Goal: Task Accomplishment & Management: Complete application form

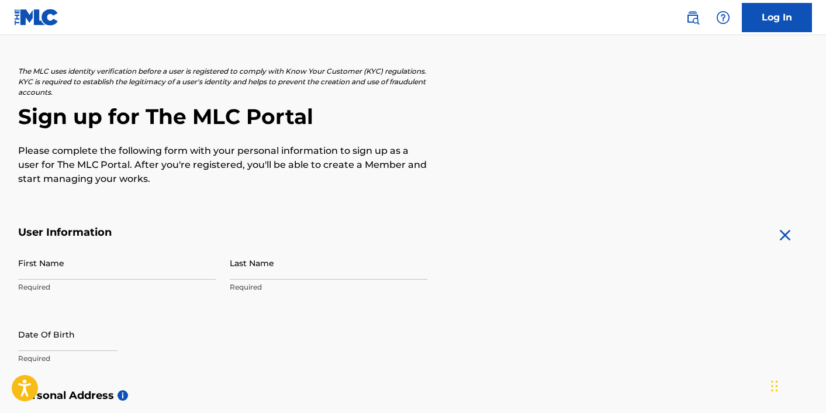
scroll to position [145, 0]
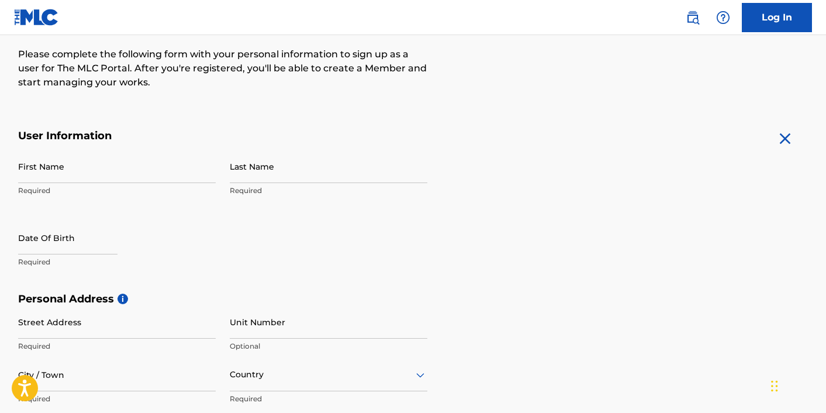
click at [126, 164] on input "First Name" at bounding box center [117, 166] width 198 height 33
type input "[PERSON_NAME]"
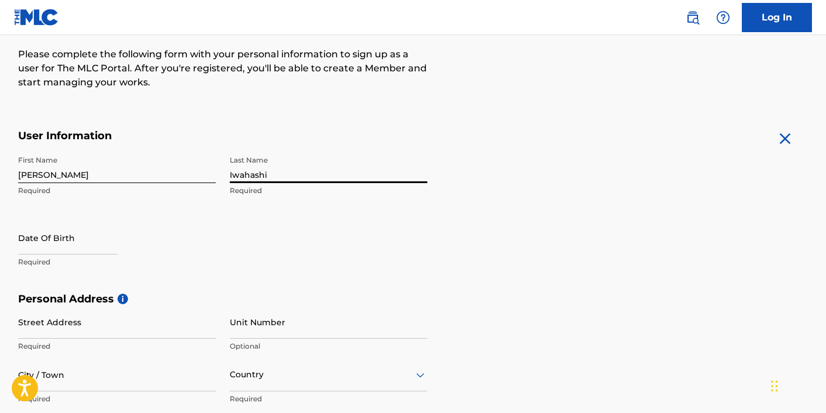
type input "Iwahashi"
click at [87, 236] on input "text" at bounding box center [67, 237] width 99 height 33
select select "7"
select select "2025"
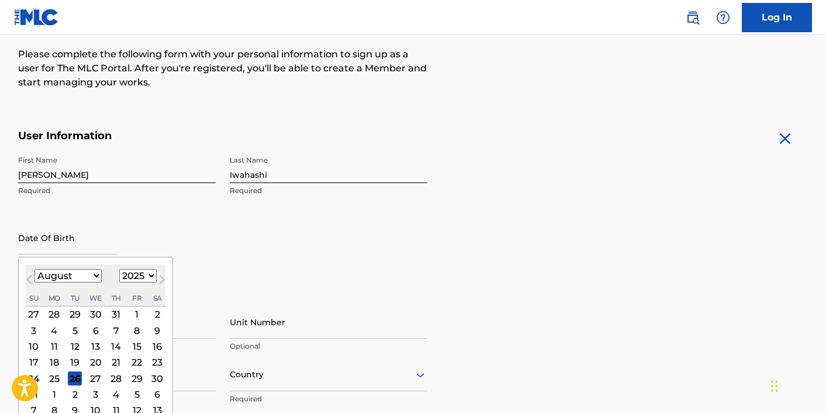
click at [90, 275] on select "January February March April May June July August September October November De…" at bounding box center [67, 275] width 67 height 13
select select "4"
click at [148, 280] on select "1899 1900 1901 1902 1903 1904 1905 1906 1907 1908 1909 1910 1911 1912 1913 1914…" at bounding box center [137, 275] width 37 height 13
select select "1994"
click at [117, 348] on div "19" at bounding box center [116, 346] width 14 height 14
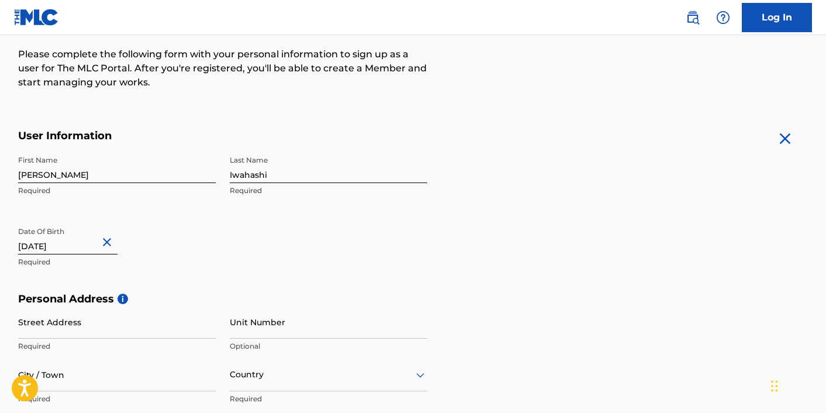
click at [367, 287] on div "First Name [PERSON_NAME] Required Last Name [PERSON_NAME] Required Date Of Birt…" at bounding box center [222, 221] width 409 height 143
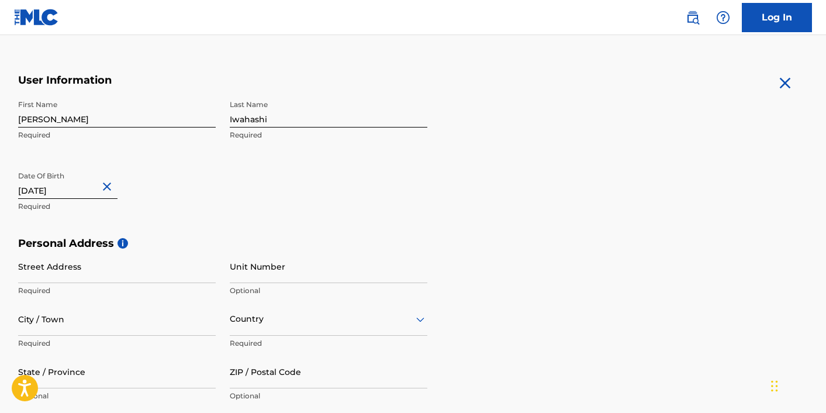
scroll to position [230, 0]
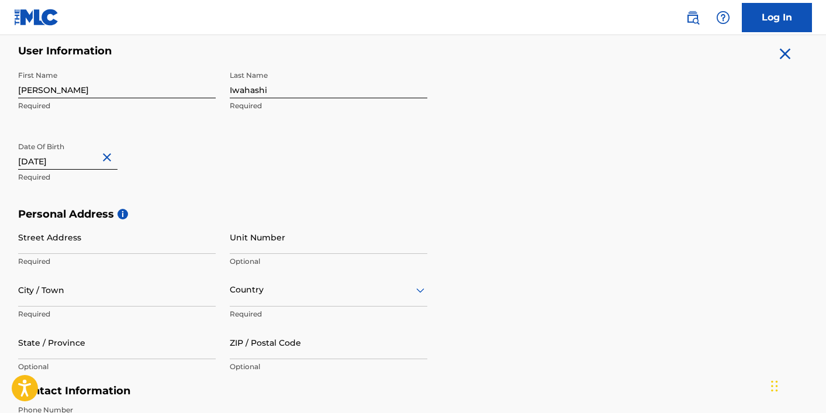
click at [182, 249] on input "Street Address" at bounding box center [117, 236] width 198 height 33
type input "[STREET_ADDRESS]"
type input "[GEOGRAPHIC_DATA]"
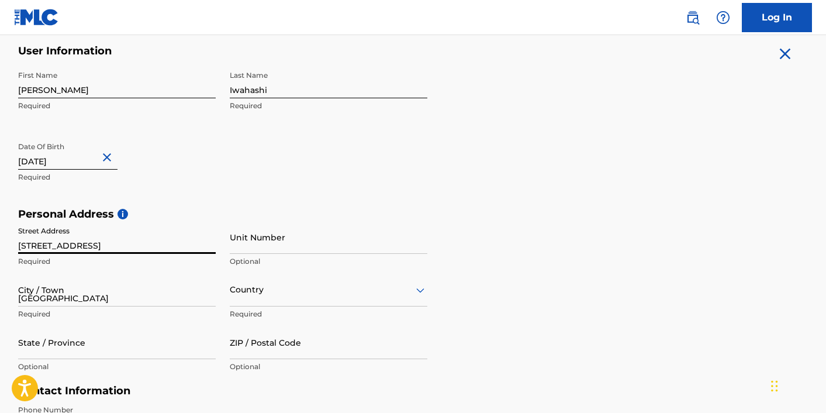
type input "[GEOGRAPHIC_DATA]"
type input "PA"
type input "19122"
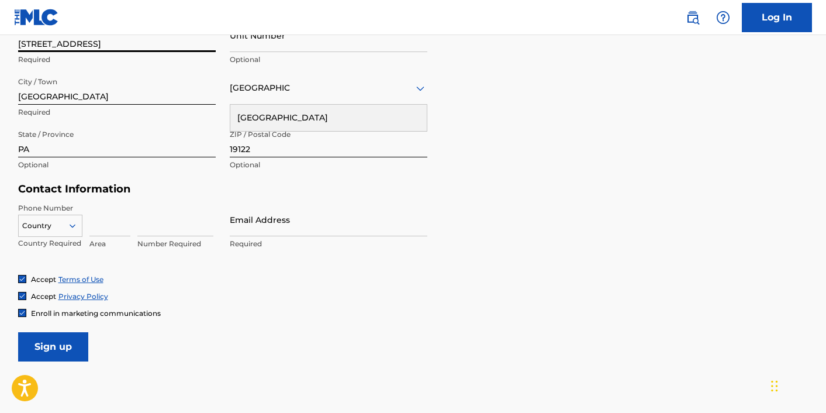
scroll to position [438, 0]
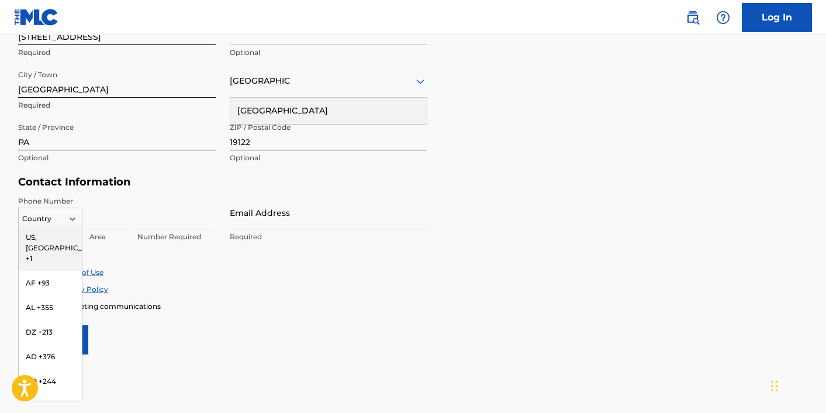
click at [63, 219] on div at bounding box center [50, 218] width 63 height 13
click at [60, 232] on div "US, [GEOGRAPHIC_DATA] +1" at bounding box center [50, 248] width 63 height 46
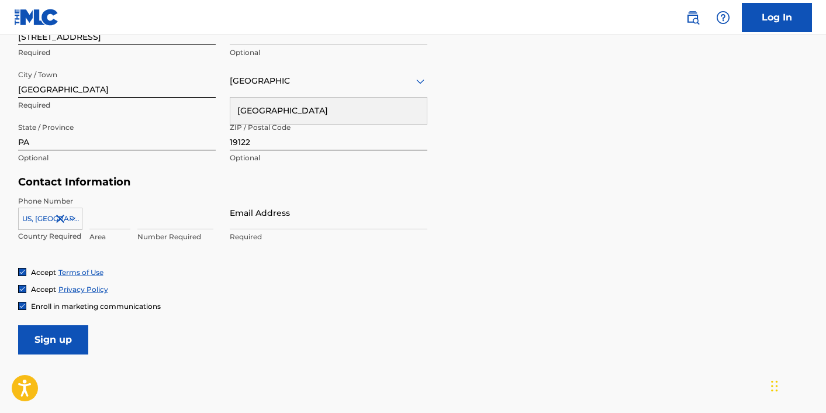
click at [115, 224] on input at bounding box center [109, 212] width 41 height 33
type input "818"
type input "5346101"
click at [331, 276] on div "Accept Terms of Use" at bounding box center [413, 272] width 790 height 10
click at [334, 226] on input "Email Address" at bounding box center [329, 212] width 198 height 33
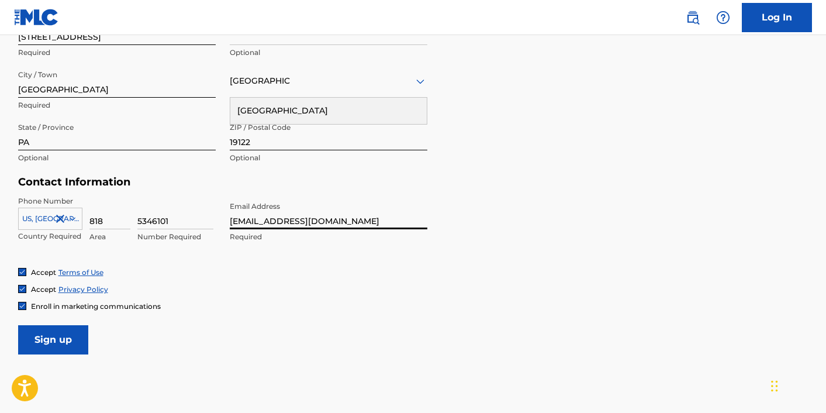
type input "[EMAIL_ADDRESS][DOMAIN_NAME]"
click at [169, 267] on div "Accept Terms of Use" at bounding box center [413, 272] width 790 height 10
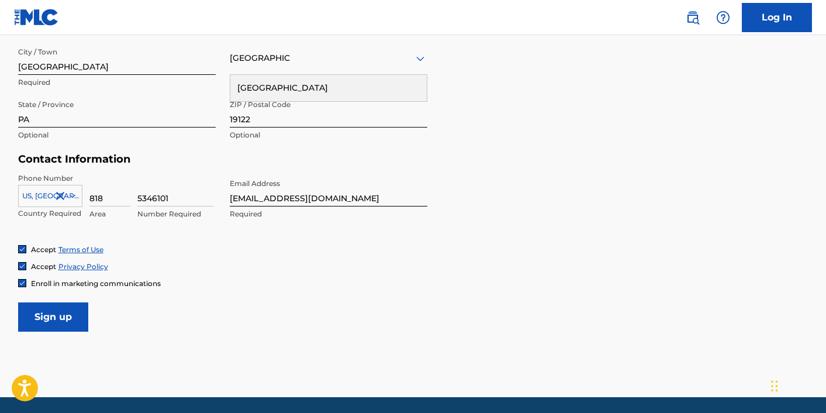
scroll to position [492, 0]
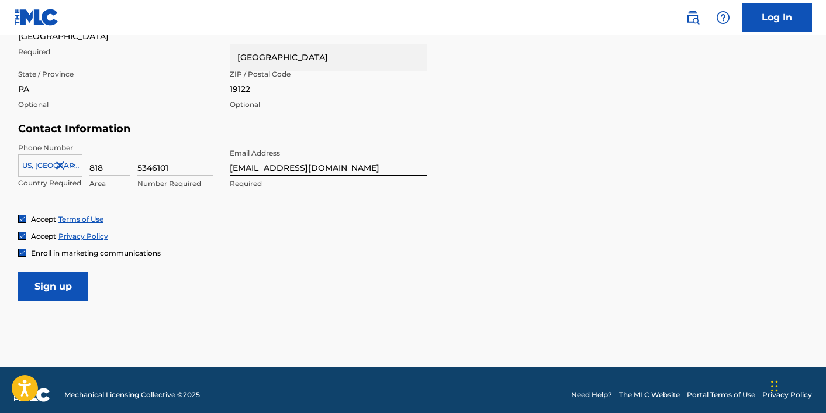
click at [23, 255] on img at bounding box center [22, 252] width 7 height 7
click at [65, 287] on input "Sign up" at bounding box center [53, 286] width 70 height 29
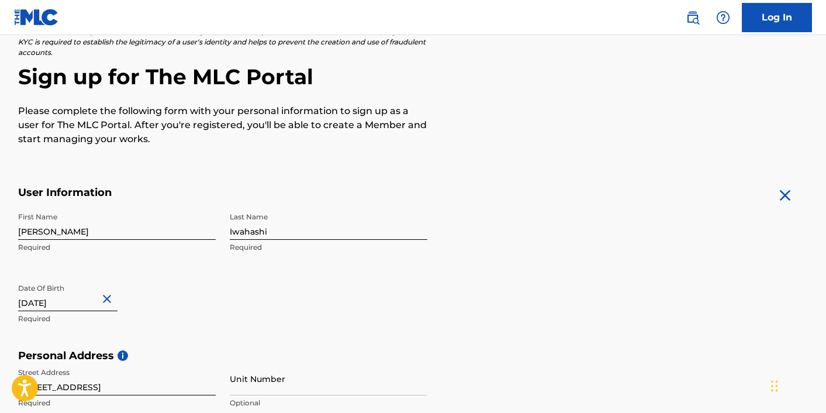
scroll to position [366, 0]
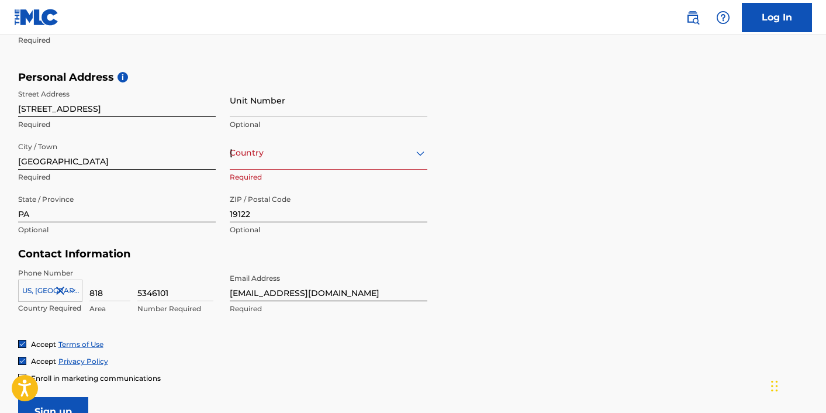
click at [289, 154] on div "[GEOGRAPHIC_DATA]" at bounding box center [329, 153] width 198 height 15
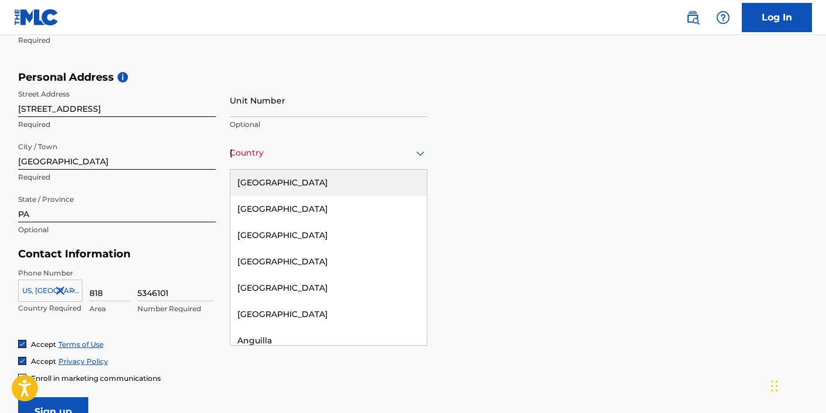
click at [282, 174] on div "[GEOGRAPHIC_DATA]" at bounding box center [328, 182] width 196 height 26
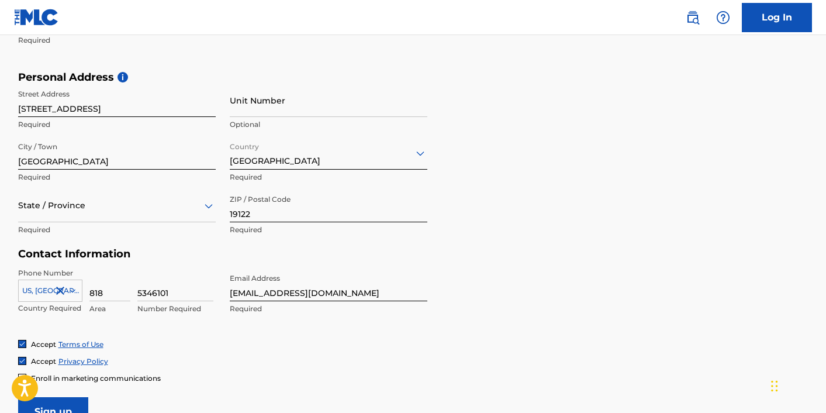
scroll to position [455, 0]
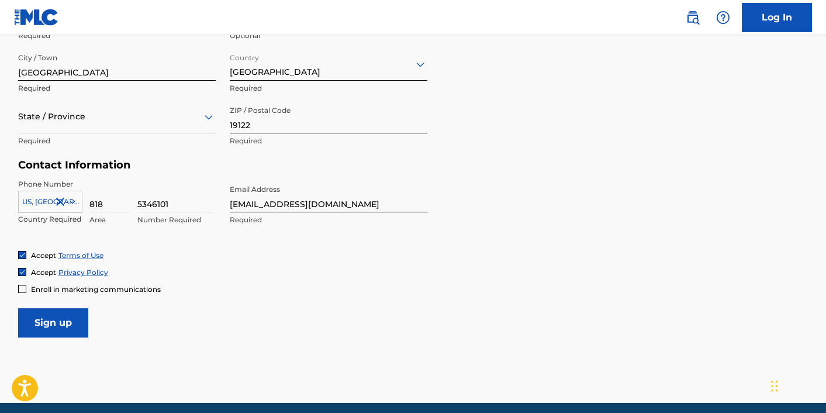
click at [211, 120] on icon at bounding box center [209, 117] width 14 height 14
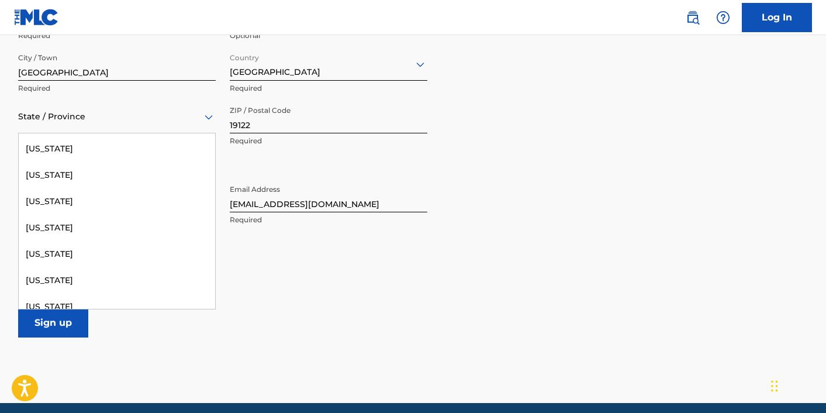
scroll to position [1064, 0]
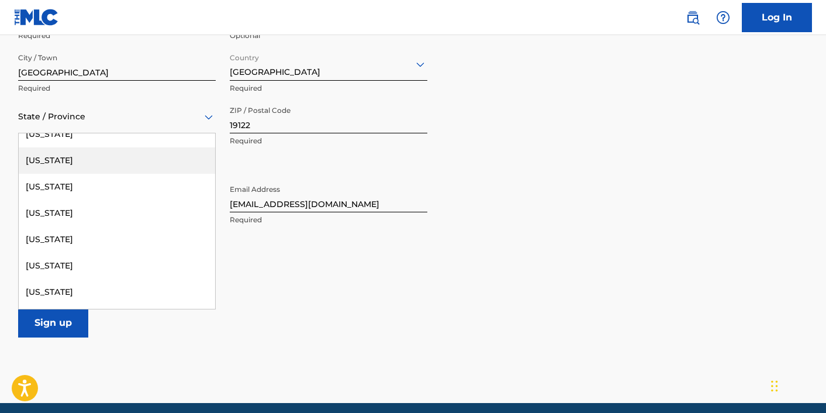
click at [137, 165] on div "[US_STATE]" at bounding box center [117, 160] width 196 height 26
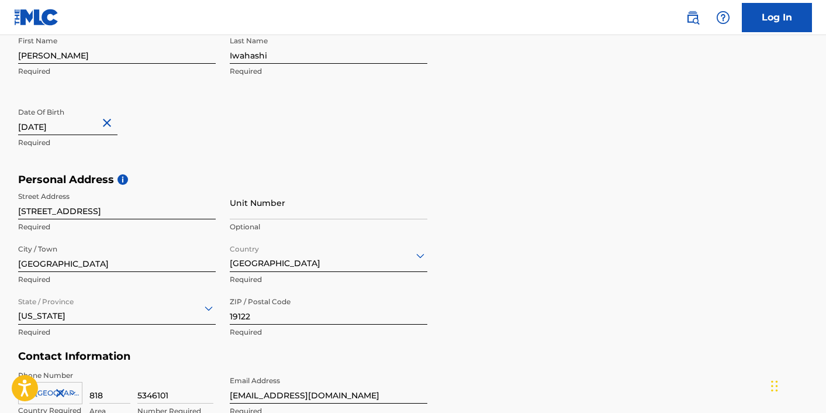
scroll to position [501, 0]
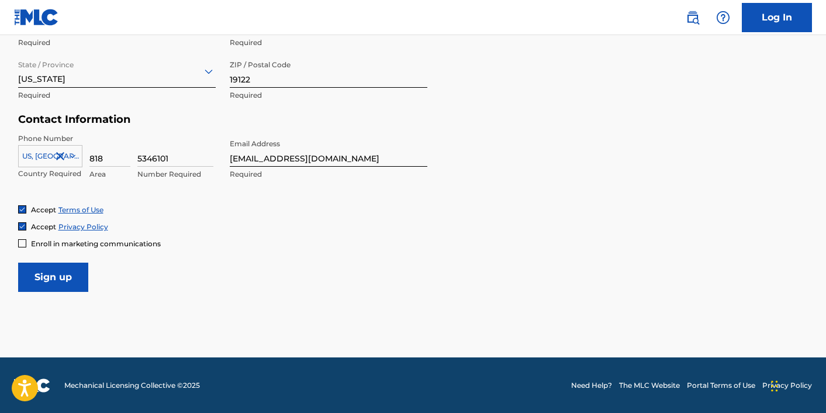
click at [67, 269] on input "Sign up" at bounding box center [53, 276] width 70 height 29
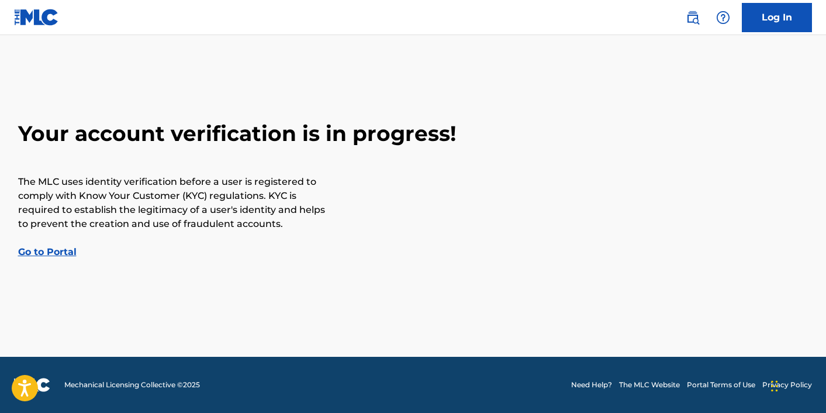
click at [58, 250] on link "Go to Portal" at bounding box center [47, 251] width 58 height 11
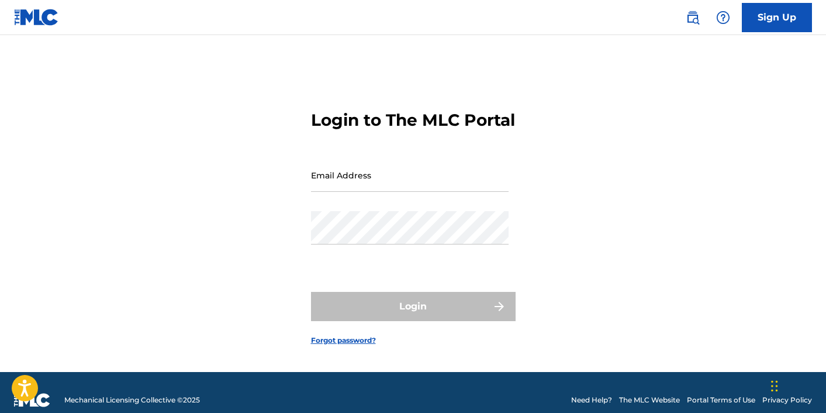
click at [386, 192] on input "Email Address" at bounding box center [410, 174] width 198 height 33
type input "[EMAIL_ADDRESS][DOMAIN_NAME]"
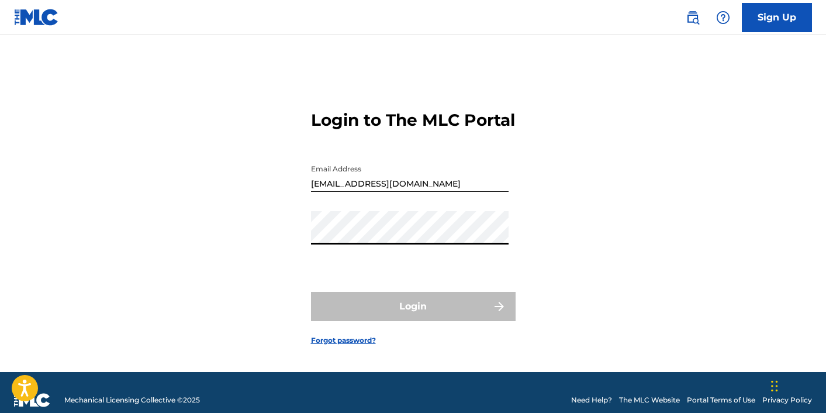
click at [532, 202] on div "Login to The MLC Portal Email Address [EMAIL_ADDRESS][DOMAIN_NAME] Password Log…" at bounding box center [413, 217] width 818 height 307
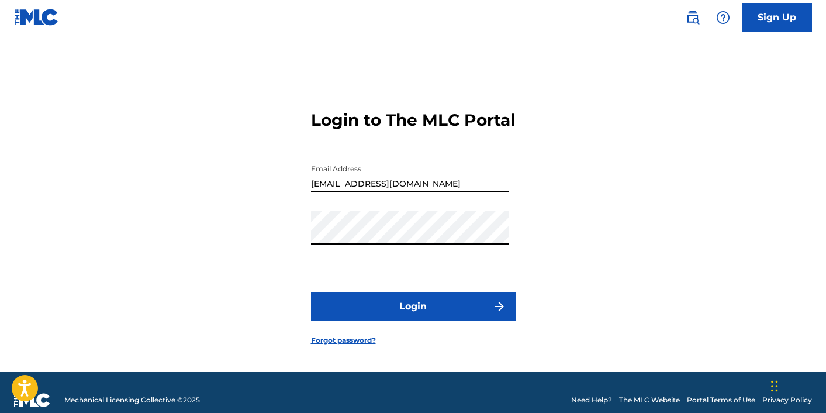
click at [497, 313] on img "submit" at bounding box center [499, 306] width 14 height 14
click at [444, 192] on input "[EMAIL_ADDRESS][DOMAIN_NAME]" at bounding box center [410, 174] width 198 height 33
click at [279, 248] on div "Login to The MLC Portal Email Address [EMAIL_ADDRESS][DOMAIN_NAME] Password Log…" at bounding box center [413, 217] width 818 height 307
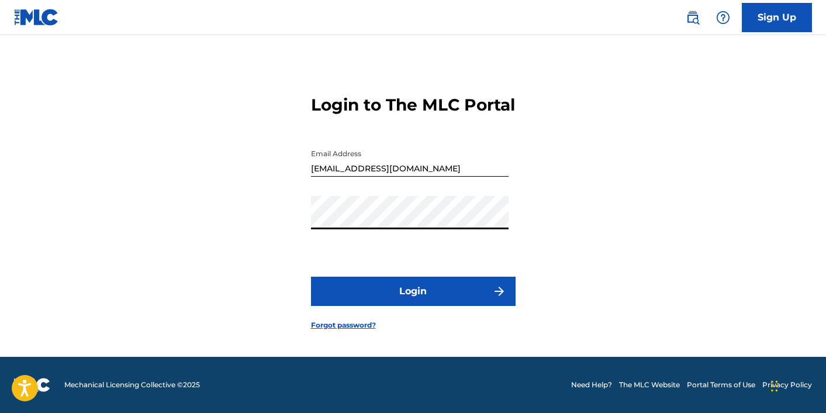
click at [448, 304] on button "Login" at bounding box center [413, 290] width 205 height 29
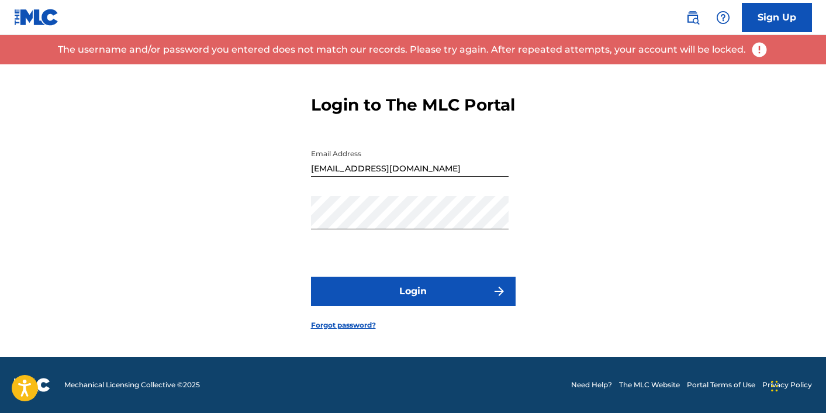
scroll to position [0, 0]
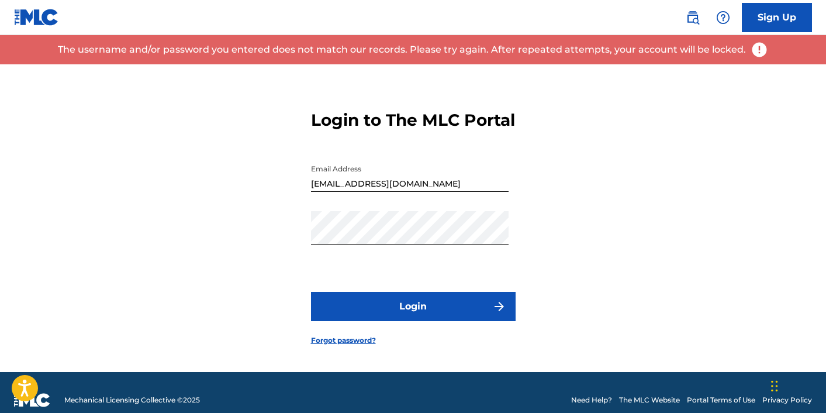
click at [759, 15] on link "Sign Up" at bounding box center [777, 17] width 70 height 29
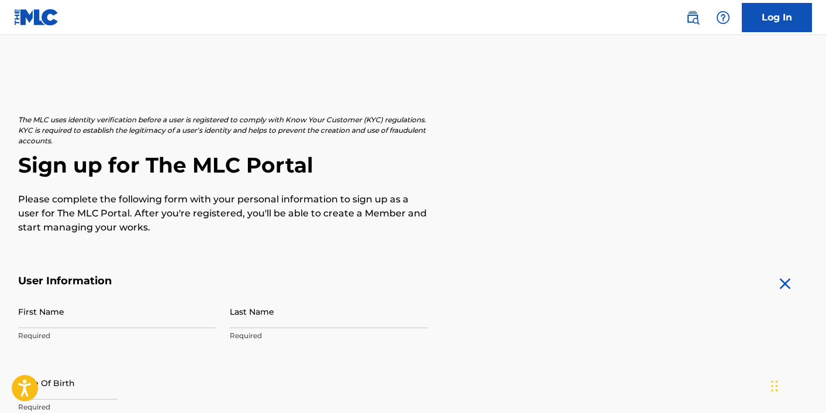
click at [779, 276] on img at bounding box center [785, 283] width 19 height 19
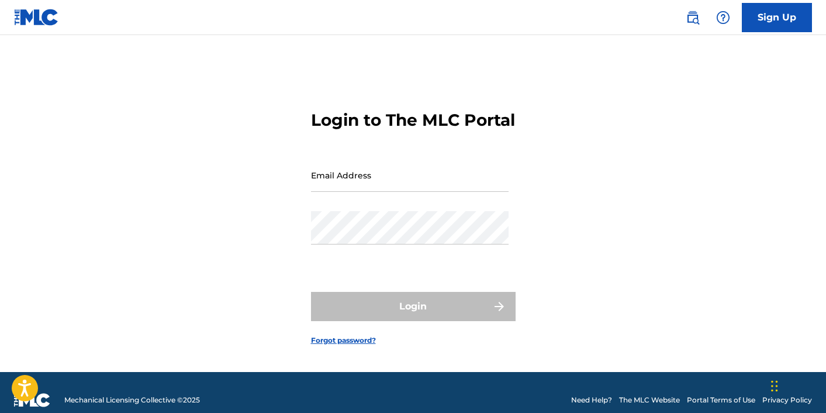
click at [371, 347] on form "Login to The MLC Portal Email Address Password Login Forgot password?" at bounding box center [413, 217] width 205 height 307
click at [367, 345] on link "Forgot password?" at bounding box center [343, 340] width 65 height 11
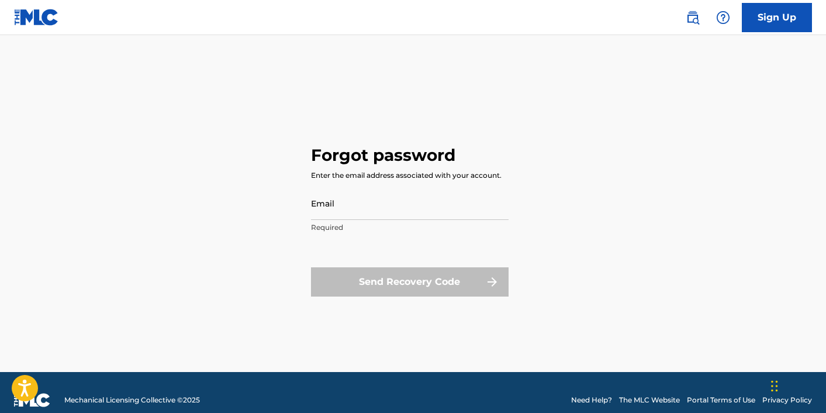
click at [411, 213] on input "Email" at bounding box center [410, 202] width 198 height 33
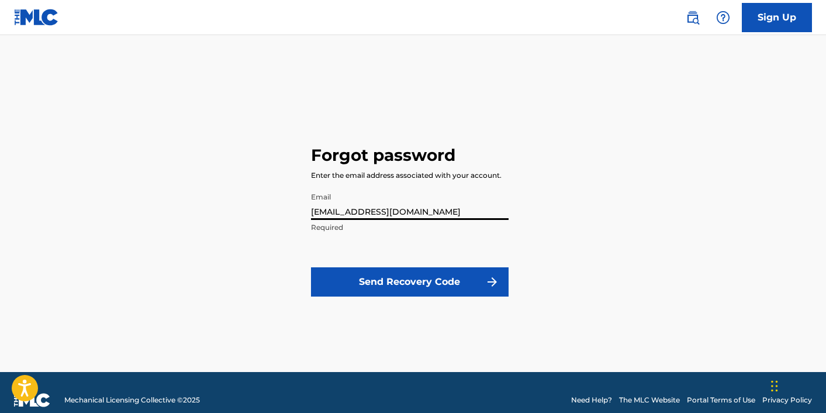
type input "[EMAIL_ADDRESS][DOMAIN_NAME]"
click at [416, 286] on button "Send Recovery Code" at bounding box center [410, 281] width 198 height 29
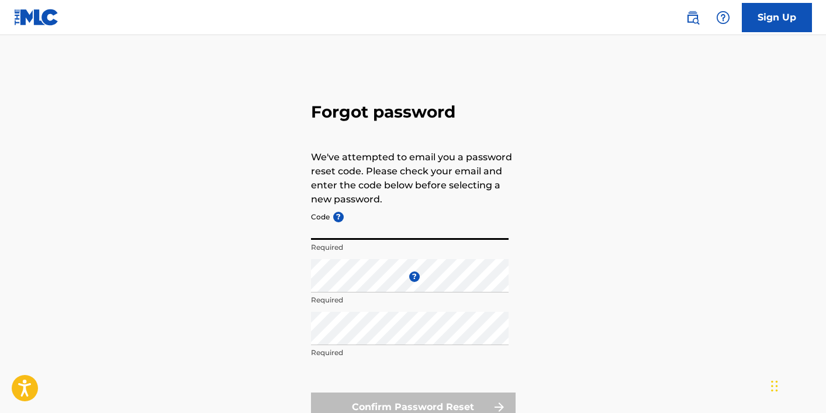
click at [381, 238] on input "Code ?" at bounding box center [410, 222] width 198 height 33
paste input "FP_5c6081c1047348eed8e0755535cc"
type input "FP_5c6081c1047348eed8e0755535cc"
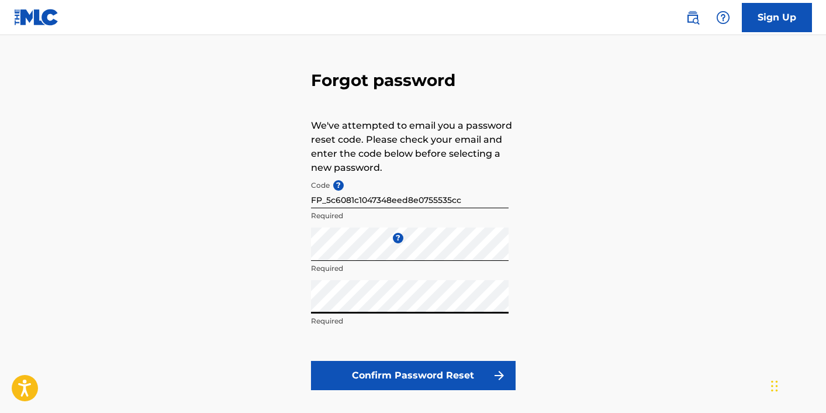
scroll to position [73, 0]
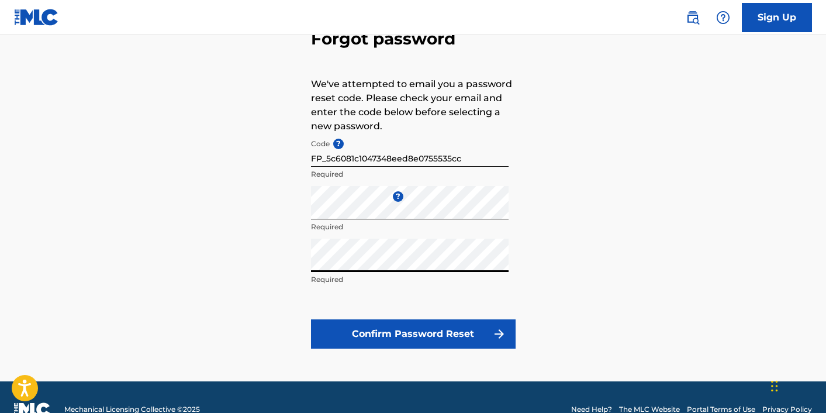
click at [449, 333] on button "Confirm Password Reset" at bounding box center [413, 333] width 205 height 29
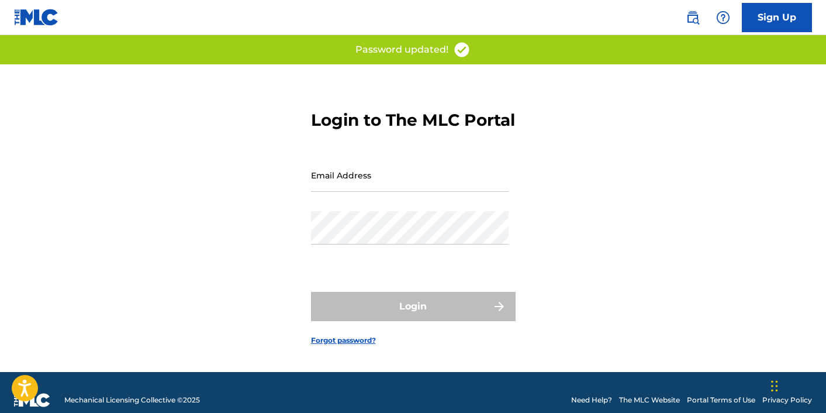
click at [409, 189] on input "Email Address" at bounding box center [410, 174] width 198 height 33
type input "[EMAIL_ADDRESS][DOMAIN_NAME]"
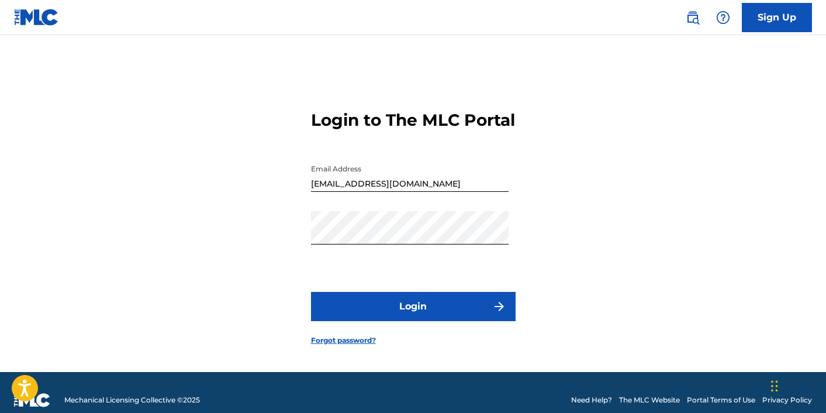
click at [427, 312] on button "Login" at bounding box center [413, 306] width 205 height 29
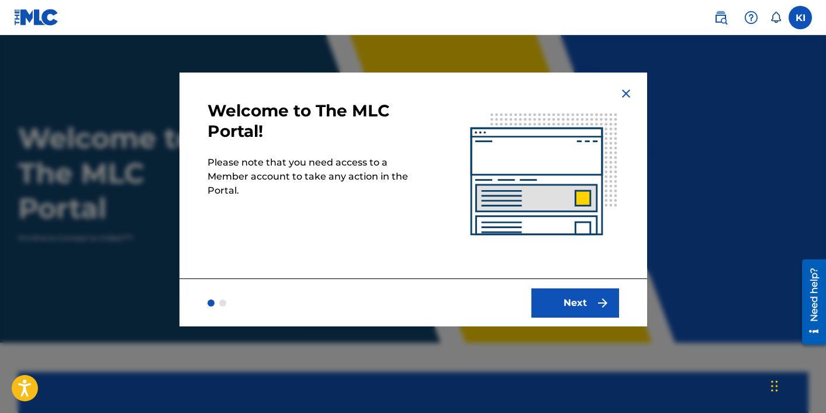
click at [556, 300] on button "Next" at bounding box center [575, 302] width 88 height 29
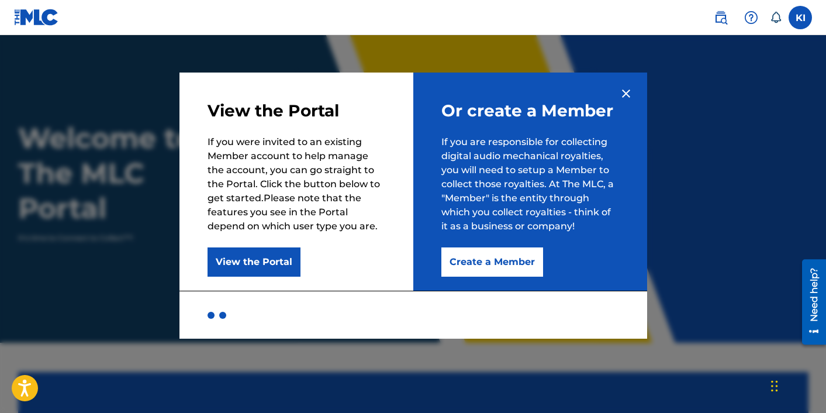
click at [502, 264] on button "Create a Member" at bounding box center [492, 261] width 102 height 29
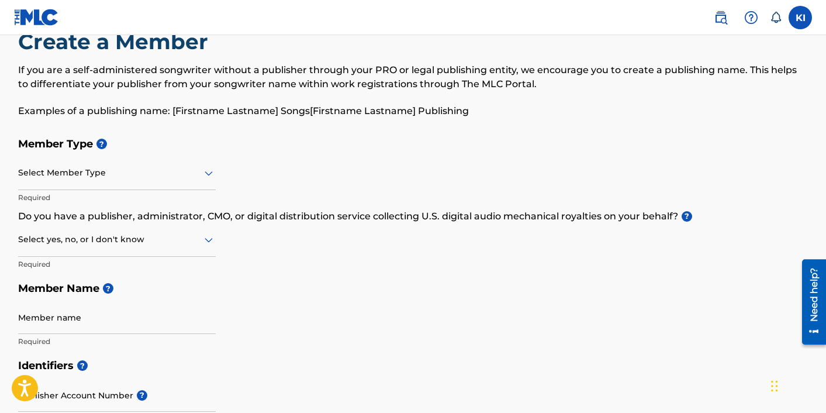
scroll to position [38, 0]
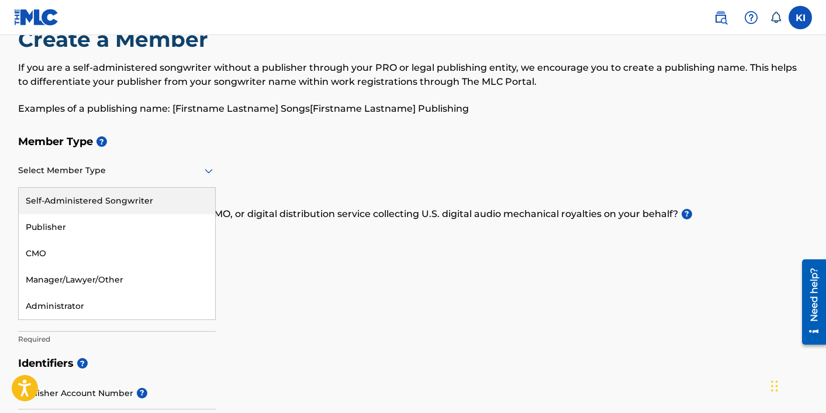
click at [205, 171] on icon at bounding box center [209, 171] width 8 height 5
click at [139, 201] on div "Self-Administered Songwriter" at bounding box center [117, 201] width 196 height 26
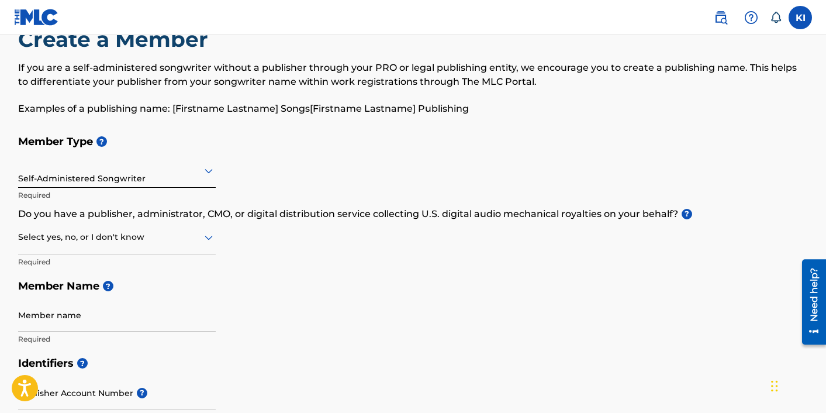
click at [200, 177] on div at bounding box center [117, 170] width 198 height 15
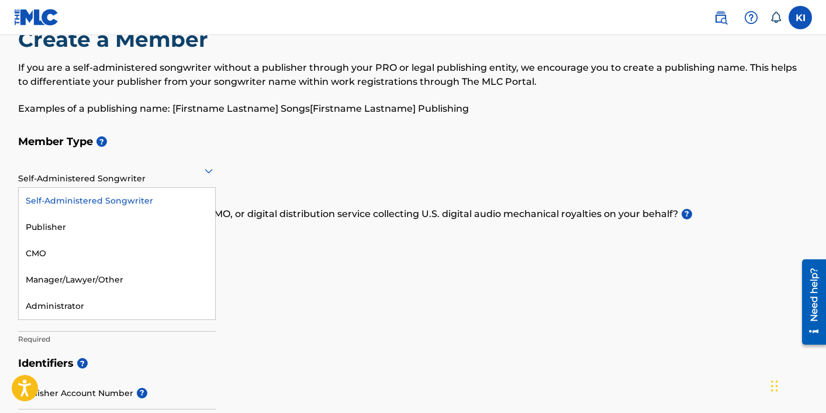
click at [290, 154] on div "Member Type ? Self-Administered Songwriter selected, 1 of 5. 5 results availabl…" at bounding box center [413, 240] width 790 height 222
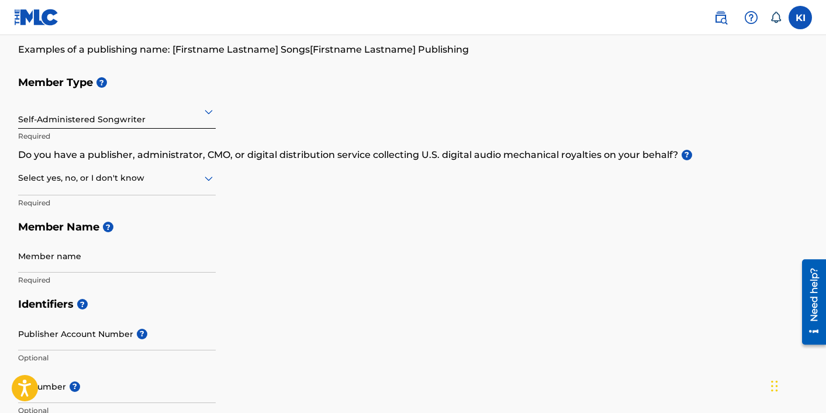
scroll to position [92, 0]
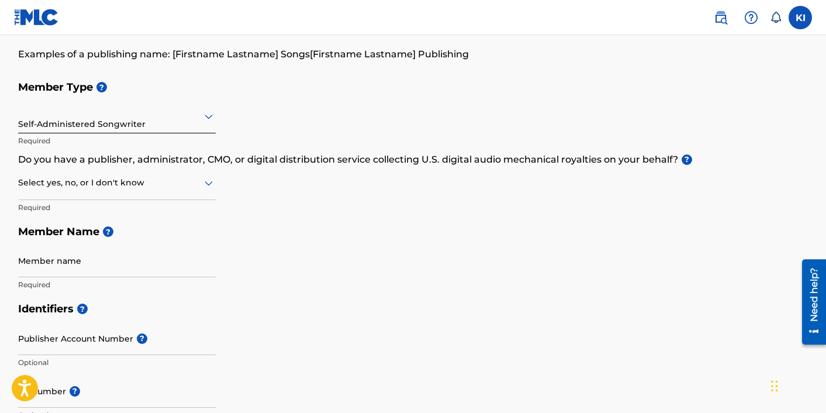
click at [205, 179] on icon at bounding box center [209, 183] width 14 height 14
click at [147, 214] on div "Yes" at bounding box center [117, 213] width 196 height 26
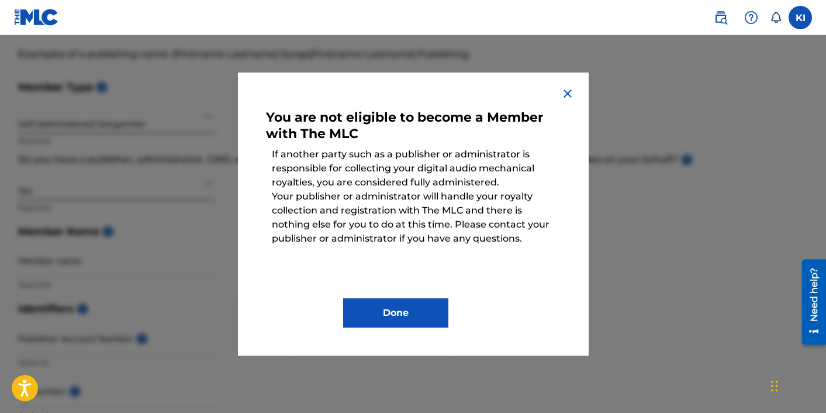
click at [561, 94] on img at bounding box center [567, 94] width 14 height 14
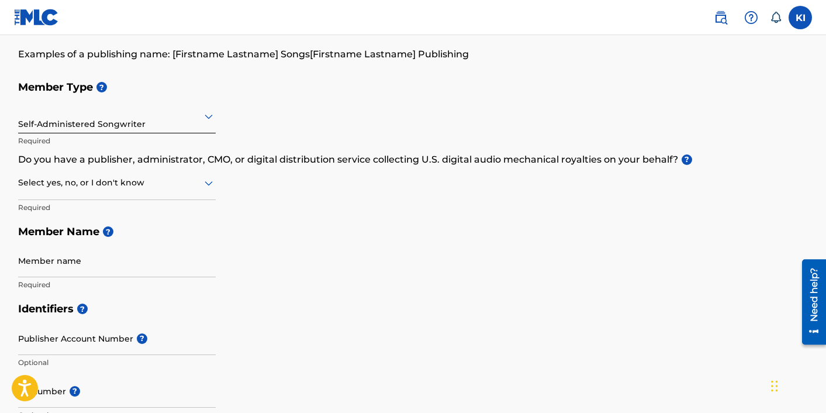
click at [212, 185] on icon at bounding box center [209, 183] width 14 height 14
click at [152, 233] on div "No" at bounding box center [117, 239] width 196 height 26
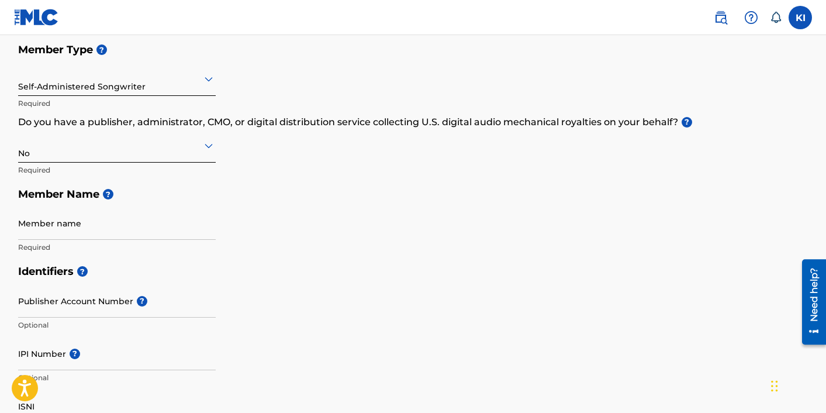
scroll to position [132, 0]
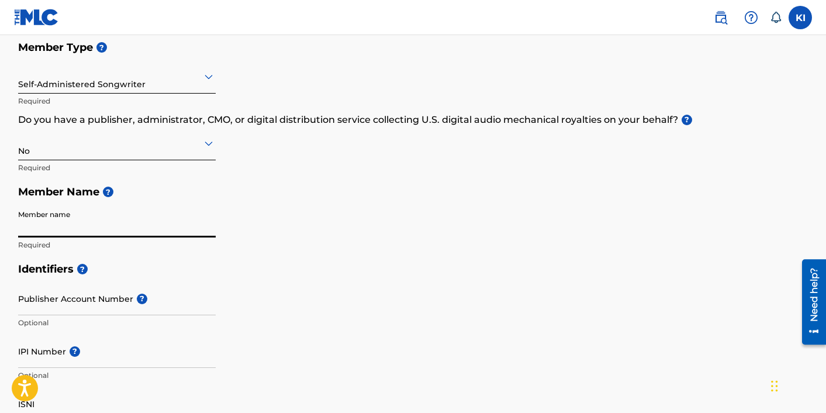
click at [193, 227] on input "Member name" at bounding box center [117, 220] width 198 height 33
type input "[PERSON_NAME]"
click at [355, 213] on div "Member Type ? Self-Administered Songwriter Required Do you have a publisher, ad…" at bounding box center [413, 146] width 790 height 222
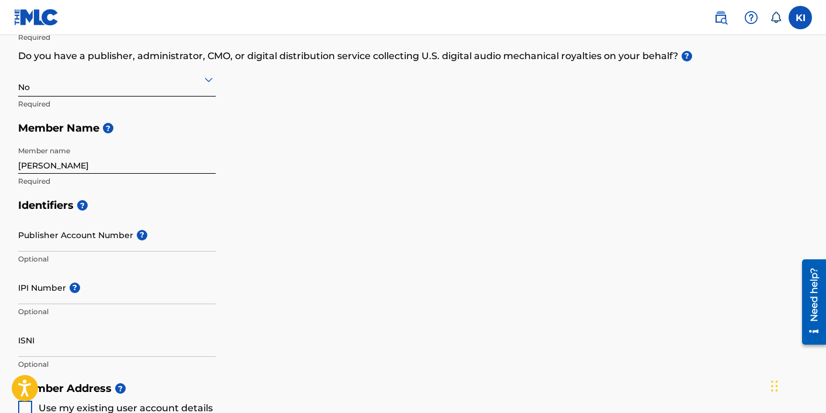
scroll to position [205, 0]
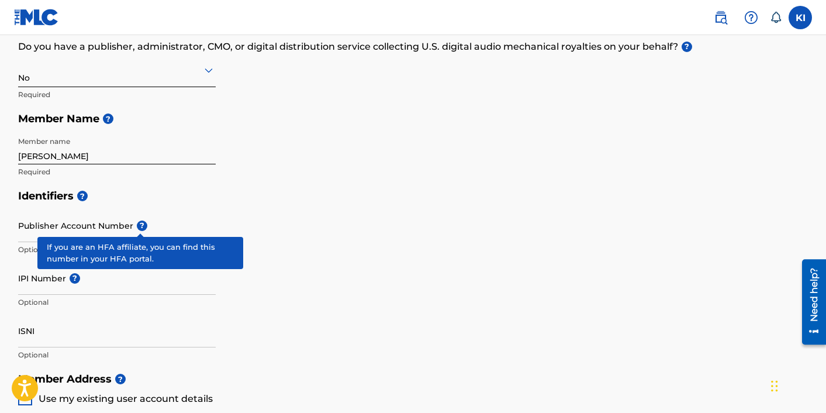
click at [143, 226] on span "?" at bounding box center [142, 225] width 11 height 11
click at [143, 226] on input "Publisher Account Number ?" at bounding box center [117, 225] width 198 height 33
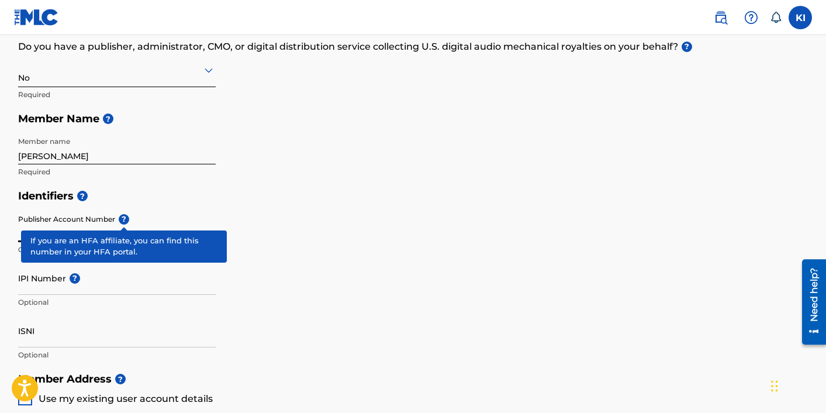
click at [125, 219] on div "Publisher Account Number ? Optional" at bounding box center [117, 235] width 198 height 53
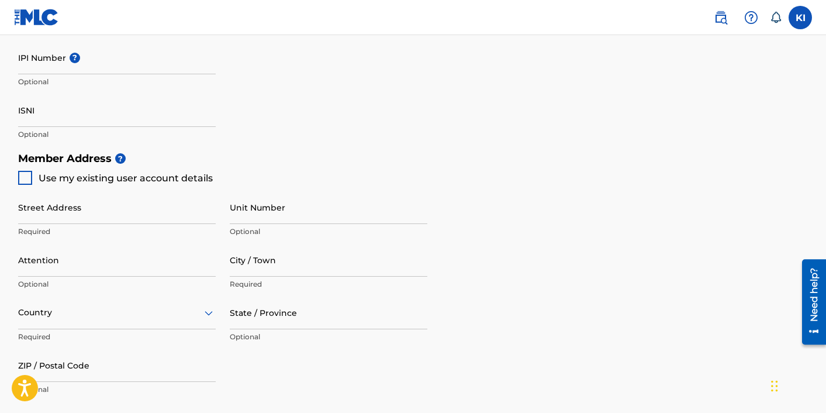
scroll to position [437, 0]
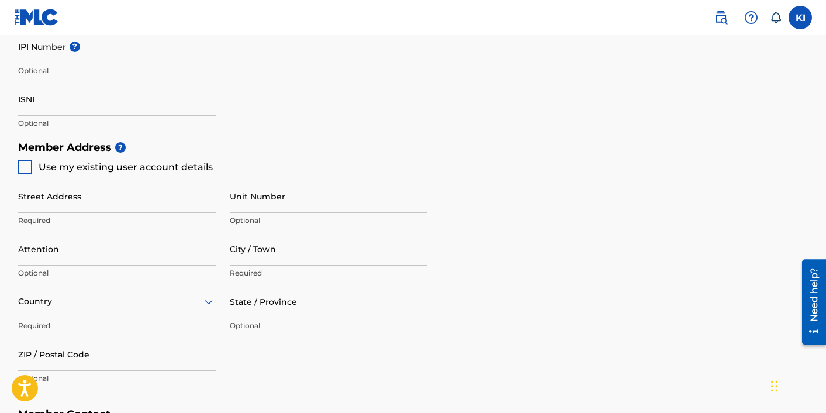
click at [29, 164] on div at bounding box center [25, 167] width 14 height 14
type input "[STREET_ADDRESS]"
type input "[GEOGRAPHIC_DATA]"
type input "19122"
type input "818"
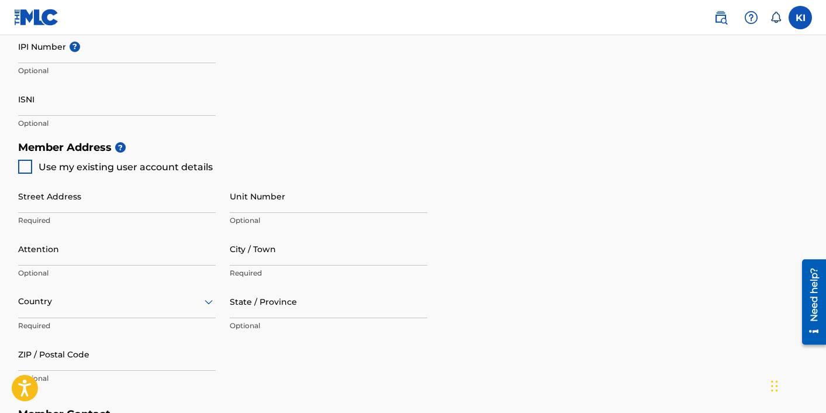
type input "5346101"
type input "[EMAIL_ADDRESS][DOMAIN_NAME]"
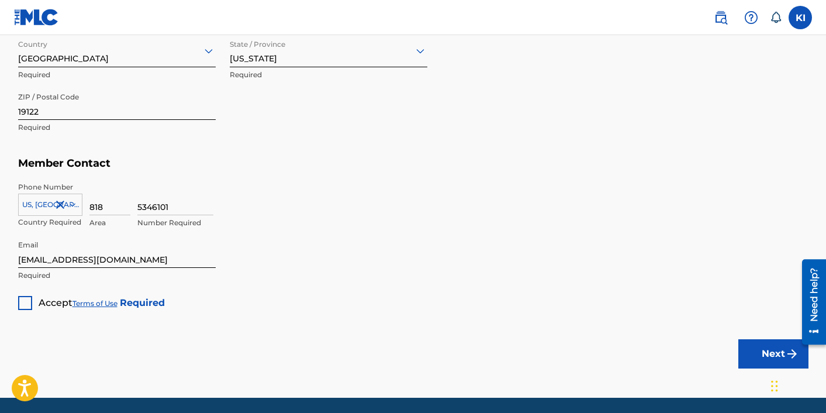
scroll to position [728, 0]
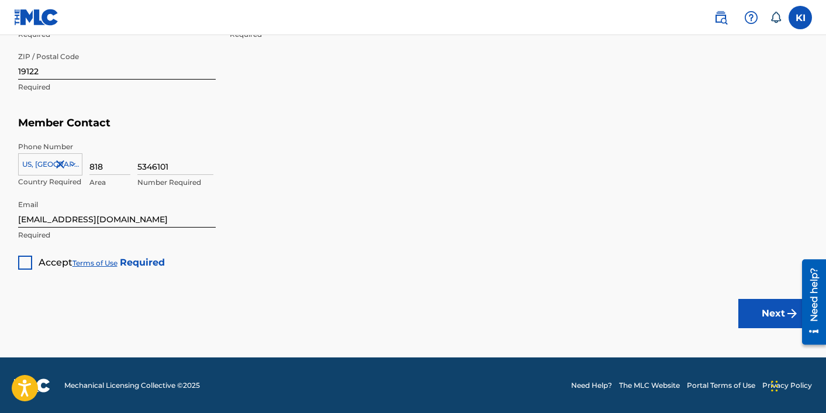
click at [32, 262] on div "Accept Terms of Use Required" at bounding box center [91, 258] width 147 height 23
click at [25, 265] on div at bounding box center [25, 262] width 14 height 14
click at [752, 313] on button "Next" at bounding box center [773, 313] width 70 height 29
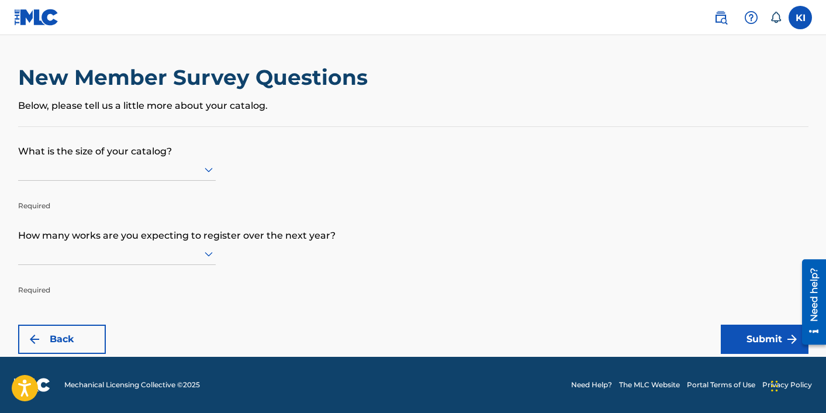
click at [202, 170] on icon at bounding box center [209, 169] width 14 height 14
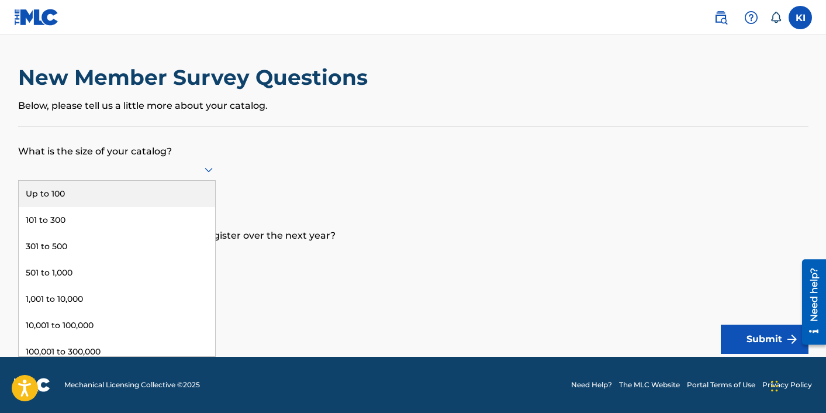
click at [168, 193] on div "Up to 100" at bounding box center [117, 194] width 196 height 26
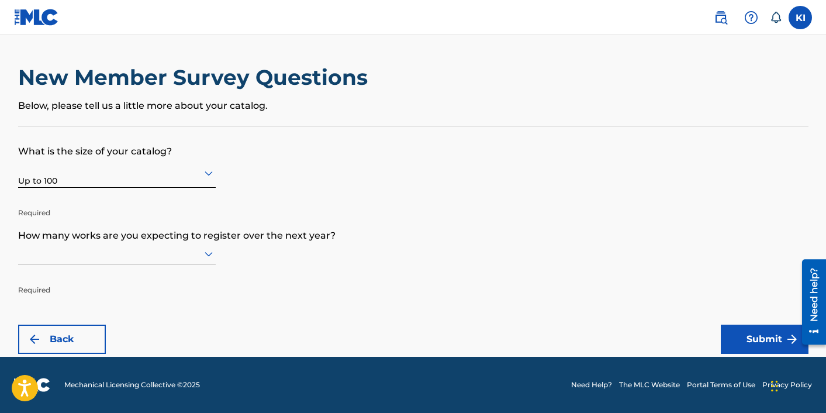
click at [206, 256] on icon at bounding box center [209, 254] width 14 height 14
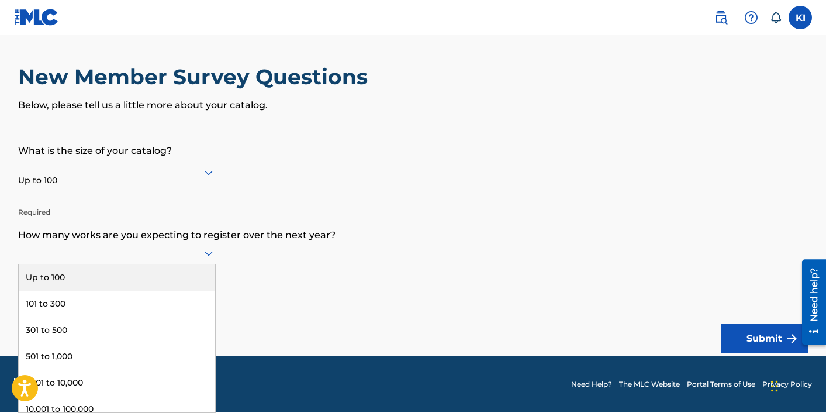
click at [142, 279] on div "Up to 100" at bounding box center [117, 277] width 196 height 26
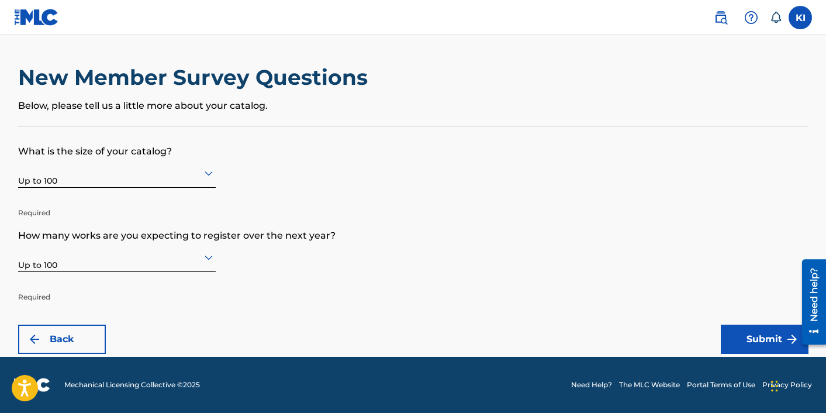
click at [749, 333] on button "Submit" at bounding box center [765, 338] width 88 height 29
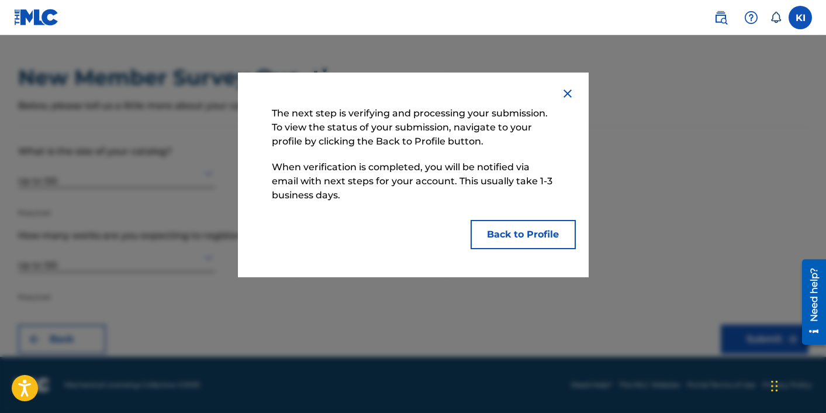
click at [513, 235] on button "Back to Profile" at bounding box center [522, 234] width 105 height 29
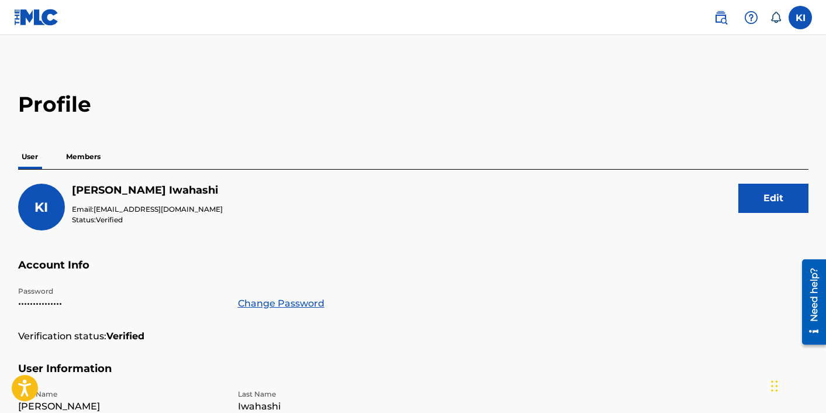
click at [83, 155] on p "Members" at bounding box center [83, 156] width 41 height 25
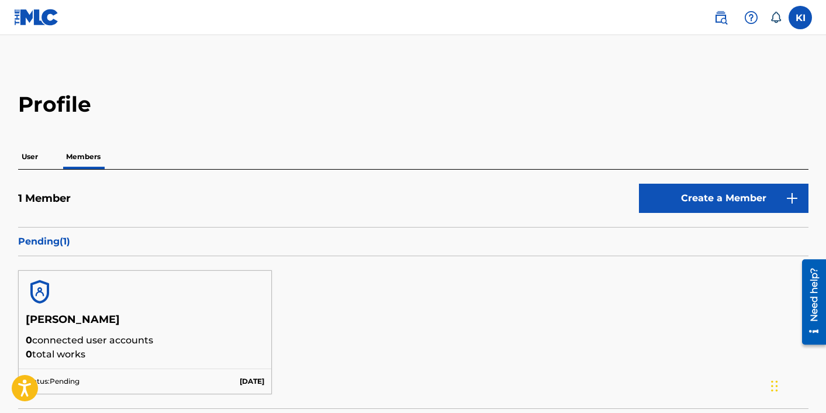
click at [26, 154] on p "User" at bounding box center [29, 156] width 23 height 25
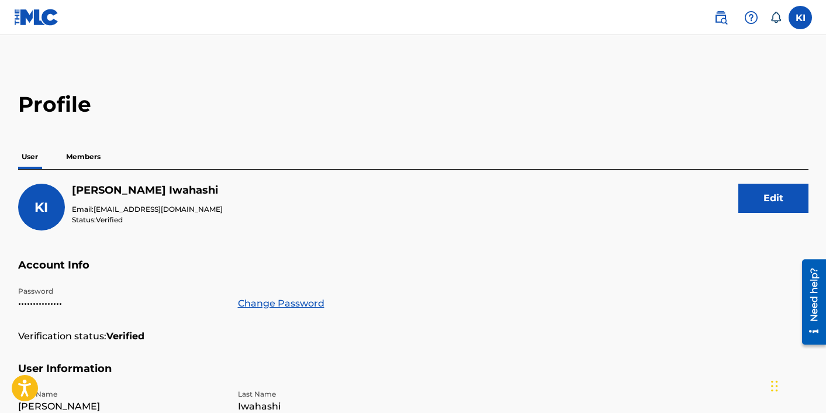
click at [81, 156] on p "Members" at bounding box center [83, 156] width 41 height 25
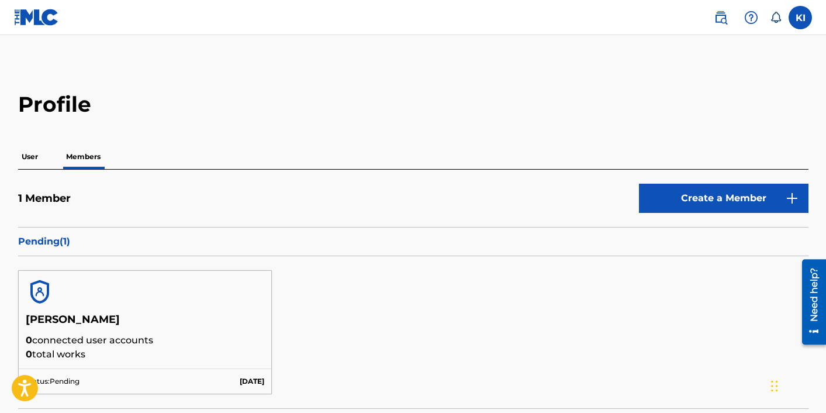
click at [40, 154] on p "User" at bounding box center [29, 156] width 23 height 25
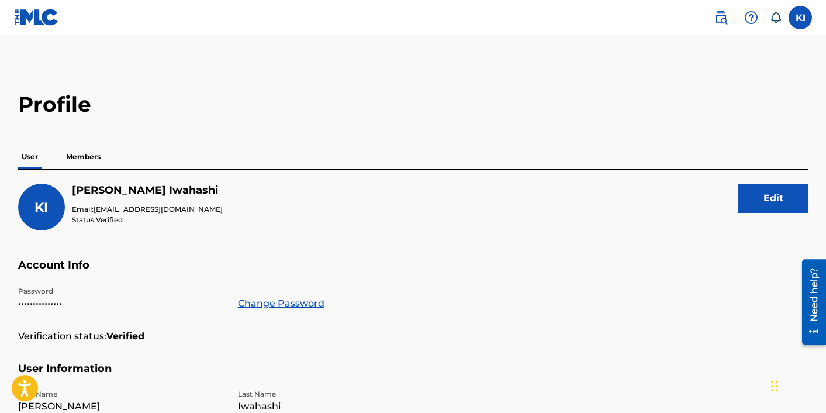
click at [85, 158] on p "Members" at bounding box center [83, 156] width 41 height 25
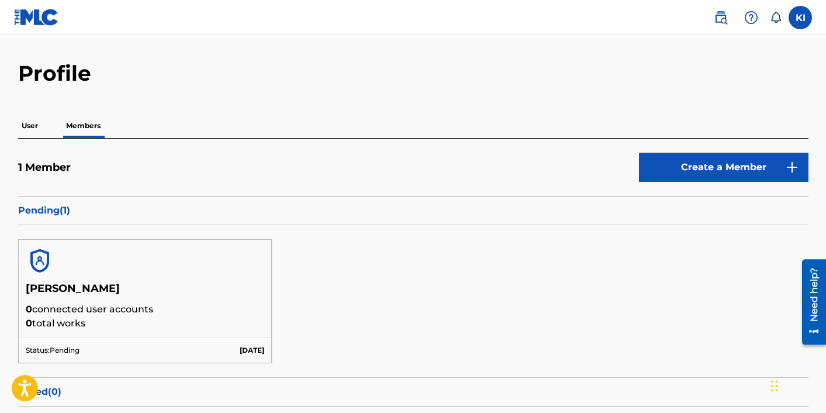
scroll to position [19, 0]
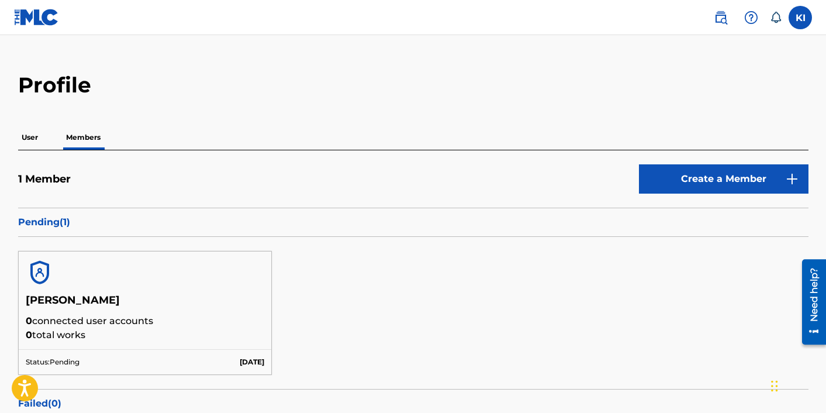
click at [713, 179] on link "Create a Member" at bounding box center [723, 178] width 169 height 29
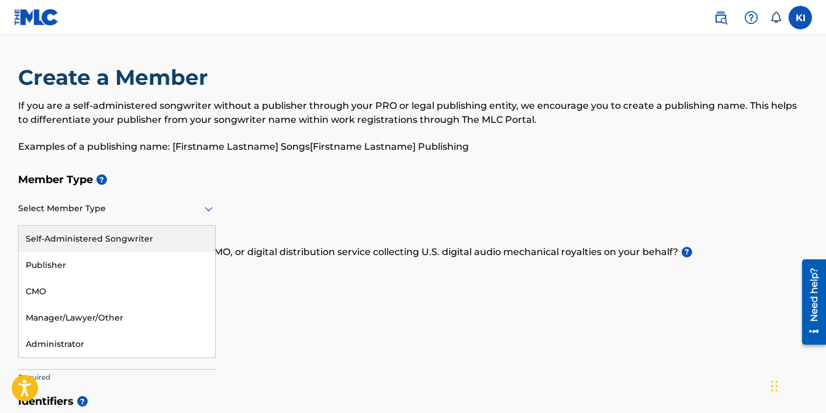
click at [213, 220] on div "Select Member Type" at bounding box center [117, 208] width 198 height 33
click at [192, 234] on div "Self-Administered Songwriter" at bounding box center [117, 239] width 196 height 26
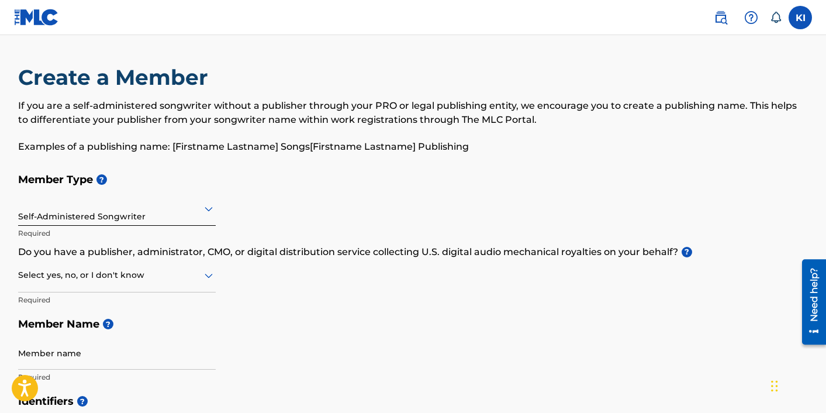
scroll to position [47, 0]
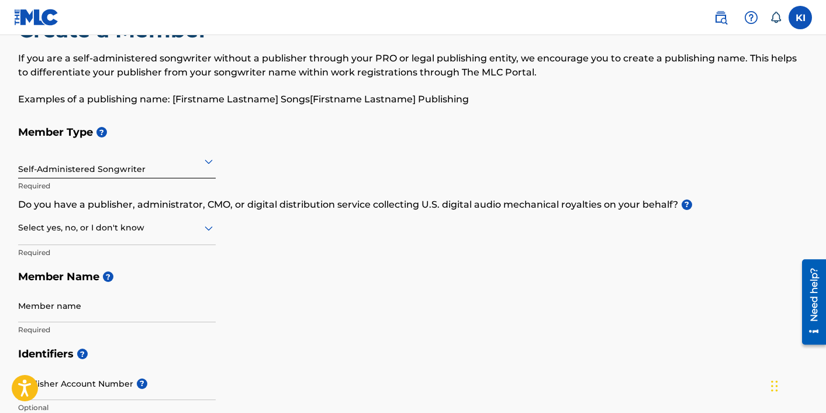
click at [203, 232] on icon at bounding box center [209, 228] width 14 height 14
click at [175, 273] on div "No" at bounding box center [117, 284] width 196 height 26
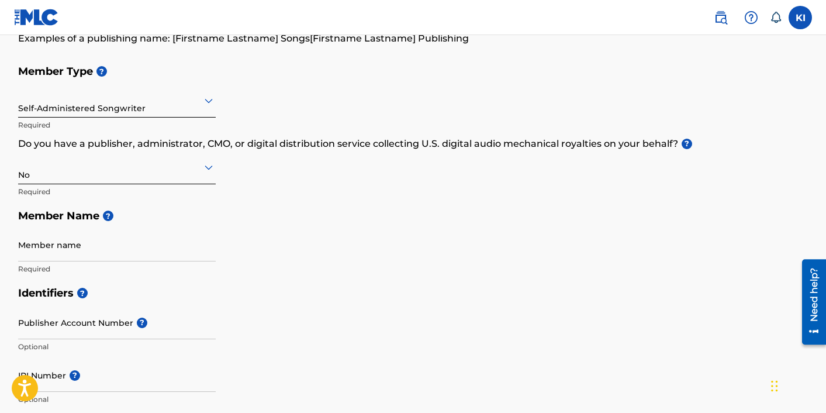
scroll to position [112, 0]
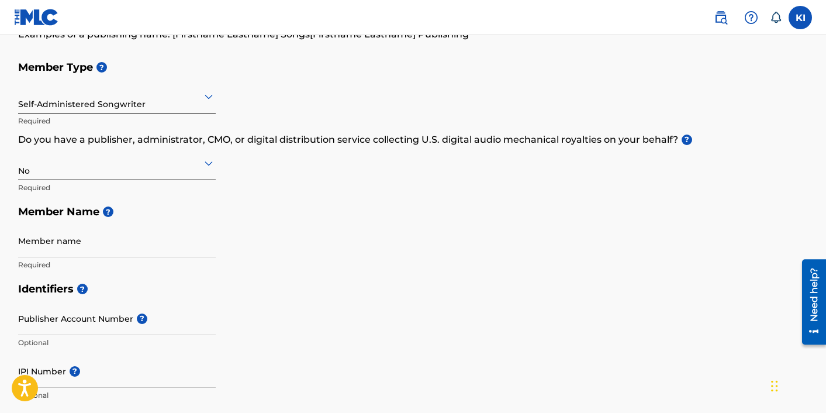
click at [161, 252] on input "Member name" at bounding box center [117, 240] width 198 height 33
type input "[PERSON_NAME]"
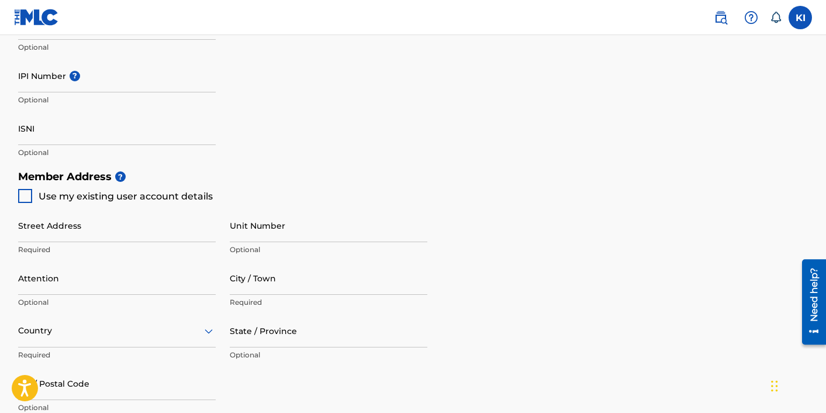
scroll to position [0, 0]
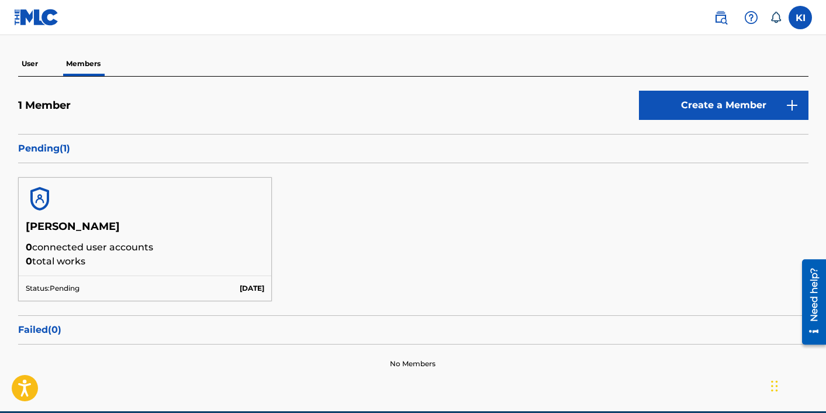
scroll to position [40, 0]
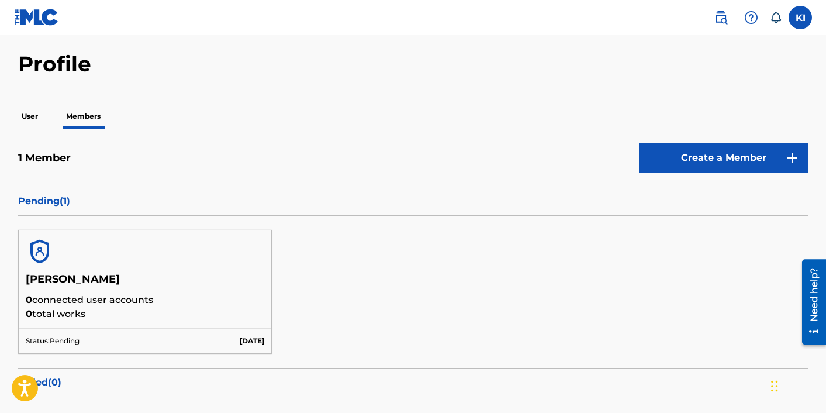
click at [28, 123] on p "User" at bounding box center [29, 116] width 23 height 25
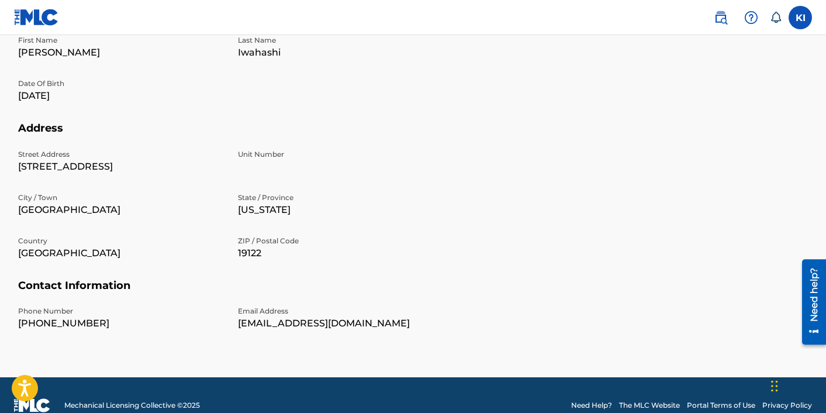
scroll to position [370, 0]
